Goal: Task Accomplishment & Management: Manage account settings

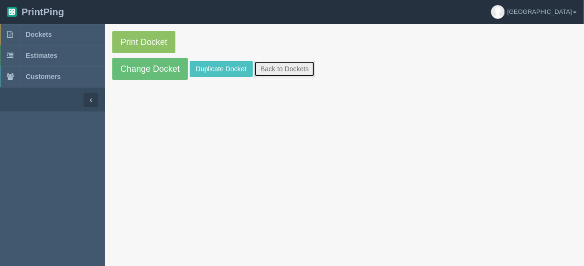
click at [281, 66] on link "Back to Dockets" at bounding box center [284, 69] width 61 height 16
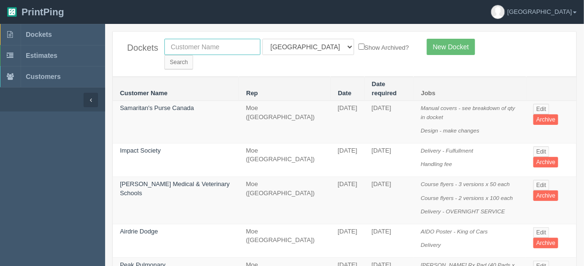
drag, startPoint x: 183, startPoint y: 46, endPoint x: 195, endPoint y: 47, distance: 12.4
click at [184, 46] on input "text" at bounding box center [212, 47] width 96 height 16
type input "auto"
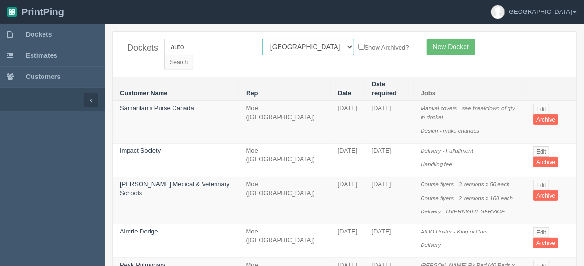
click at [304, 49] on select "All Users Ali Ali Test 1 Aly Amy Ankit Arif Brandon Dan France Greg Jim Mark Ma…" at bounding box center [308, 47] width 92 height 16
select select
click at [262, 39] on select "All Users Ali Ali Test 1 Aly Amy Ankit Arif Brandon Dan France Greg Jim Mark Ma…" at bounding box center [308, 47] width 92 height 16
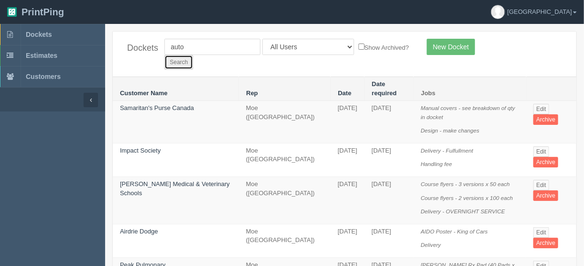
click at [193, 55] on input "Search" at bounding box center [178, 62] width 29 height 14
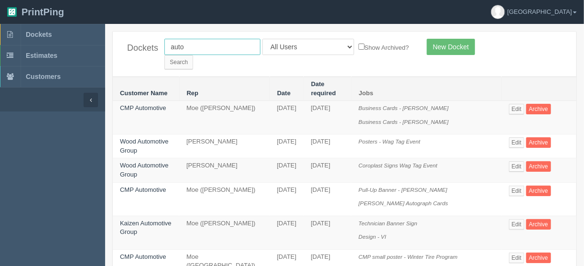
click at [188, 43] on input "auto" at bounding box center [212, 47] width 96 height 16
type input "autowork"
click at [193, 55] on input "Search" at bounding box center [178, 62] width 29 height 14
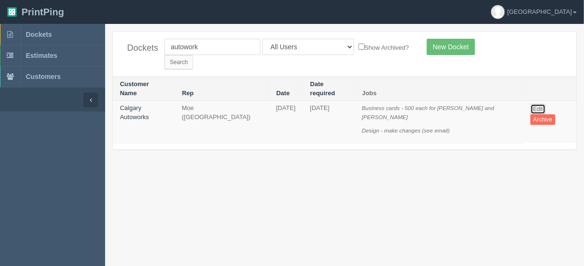
click at [531, 104] on link "Edit" at bounding box center [539, 109] width 16 height 11
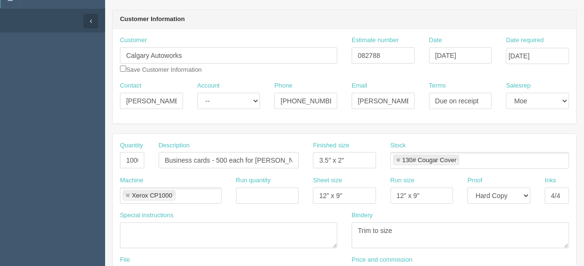
scroll to position [76, 0]
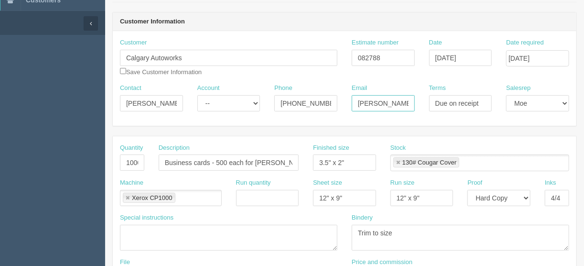
click at [402, 104] on input "chris@calgaryautoworks.com" at bounding box center [383, 103] width 63 height 16
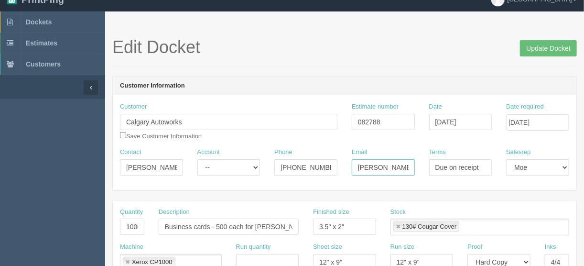
scroll to position [0, 0]
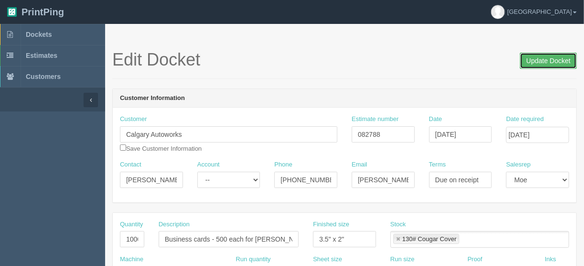
click at [547, 59] on input "Update Docket" at bounding box center [548, 61] width 57 height 16
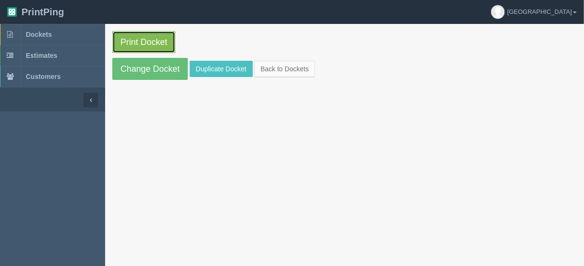
click at [148, 42] on link "Print Docket" at bounding box center [143, 42] width 63 height 22
